Goal: Book appointment/travel/reservation

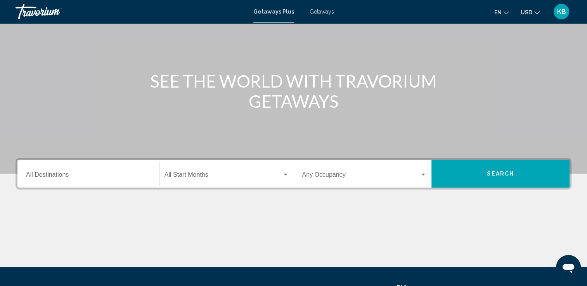
scroll to position [116, 0]
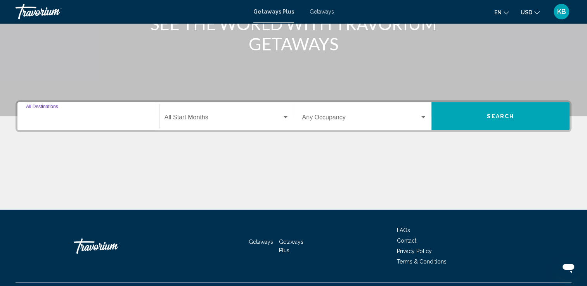
click at [93, 120] on input "Destination All Destinations" at bounding box center [88, 119] width 125 height 7
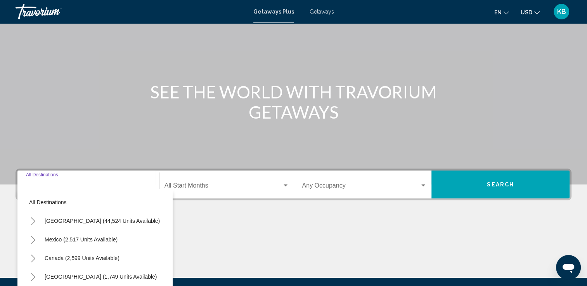
scroll to position [18, 0]
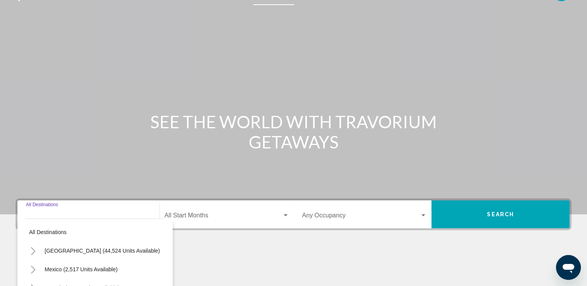
click at [107, 136] on div "SEE THE WORLD WITH TRAVORIUM GETAWAYS" at bounding box center [293, 132] width 587 height 40
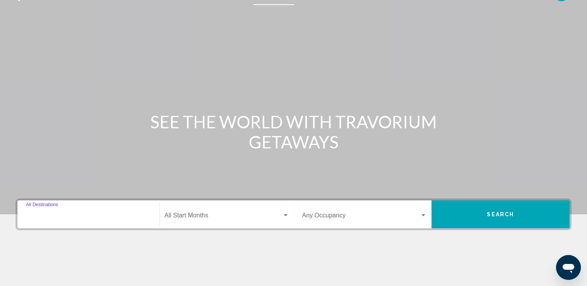
click at [84, 215] on input "Destination All Destinations" at bounding box center [88, 217] width 125 height 7
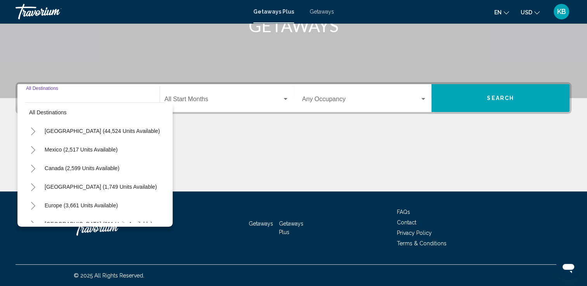
scroll to position [0, 0]
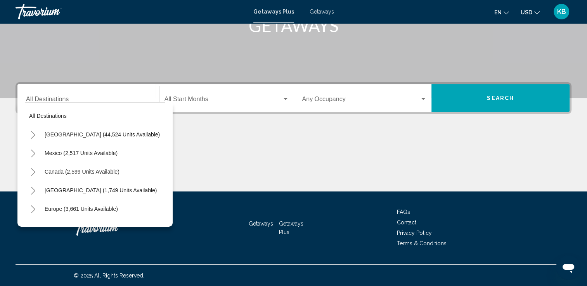
click at [74, 93] on div "Destination All Destinations" at bounding box center [88, 98] width 125 height 24
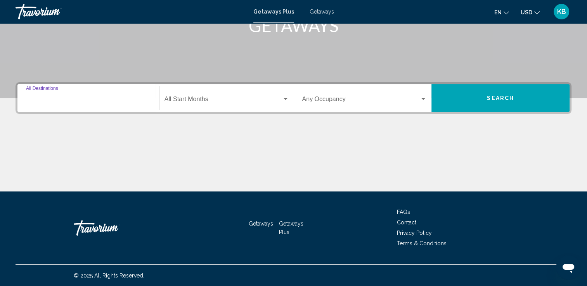
click at [113, 103] on input "Destination All Destinations" at bounding box center [88, 100] width 125 height 7
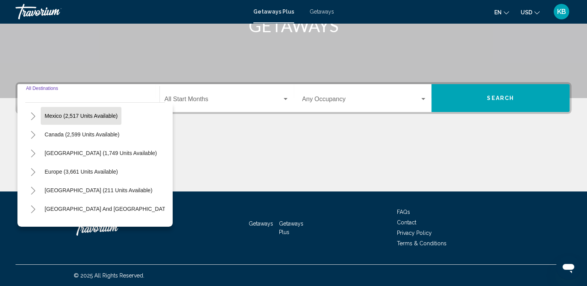
scroll to position [39, 0]
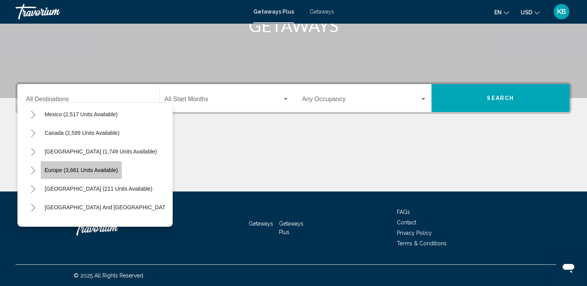
click at [81, 170] on span "Europe (3,661 units available)" at bounding box center [81, 170] width 73 height 6
type input "**********"
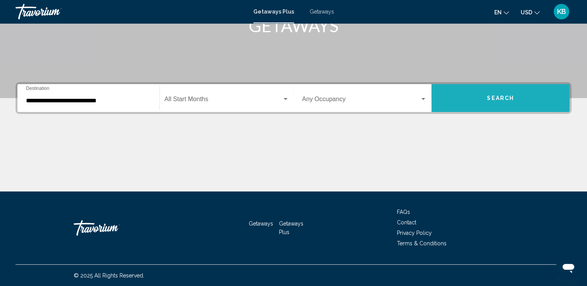
click at [464, 97] on button "Search" at bounding box center [500, 98] width 138 height 28
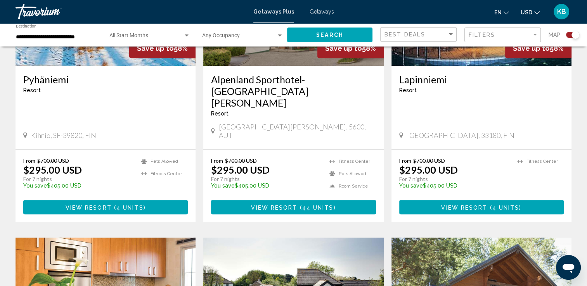
scroll to position [388, 0]
